Goal: Find specific page/section: Find specific page/section

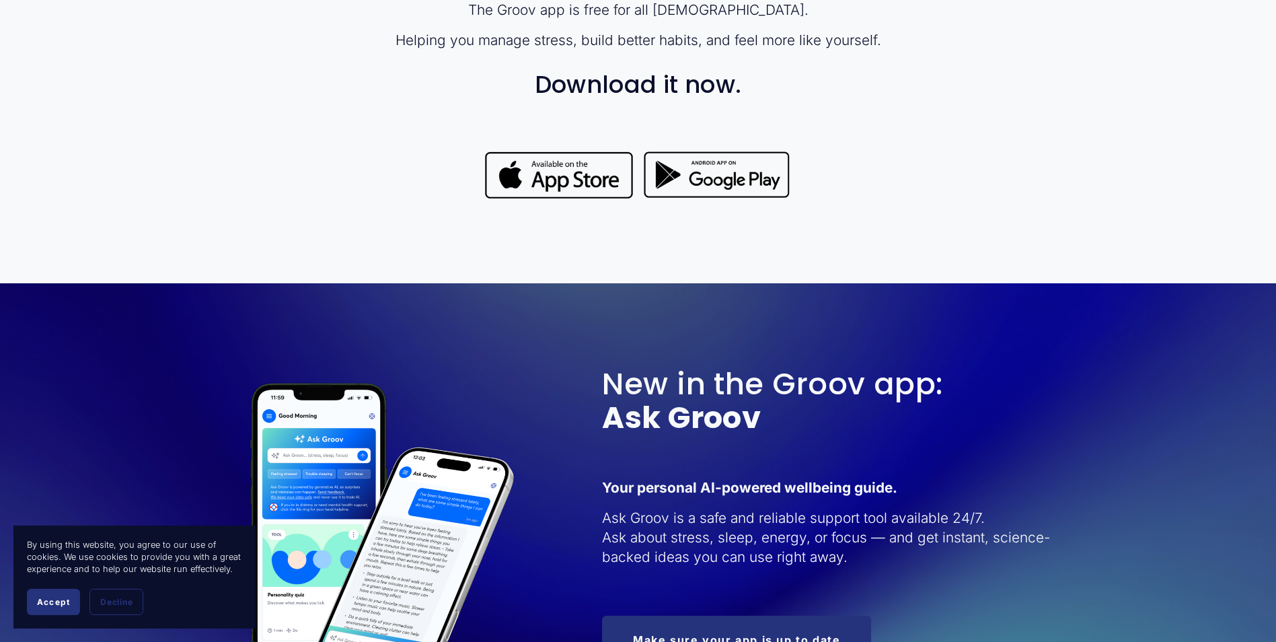
scroll to position [1278, 0]
